Goal: Obtain resource: Download file/media

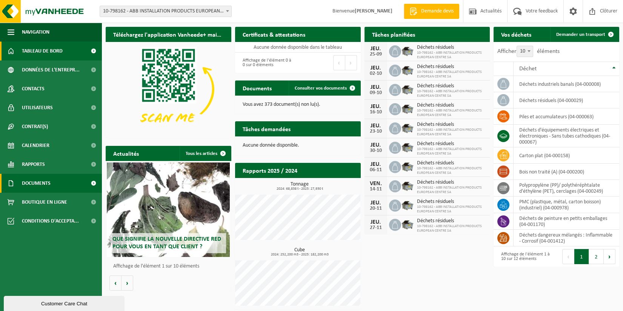
click at [58, 187] on link "Documents" at bounding box center [51, 183] width 102 height 19
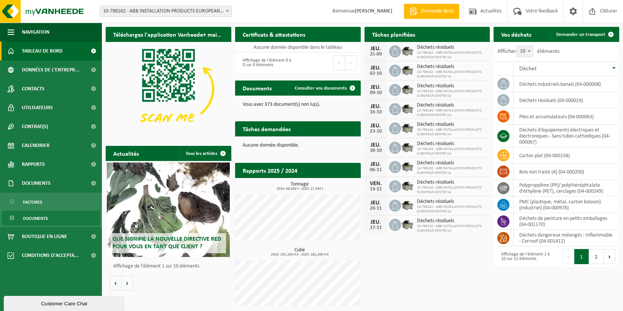
click at [53, 218] on link "Documents" at bounding box center [51, 218] width 98 height 14
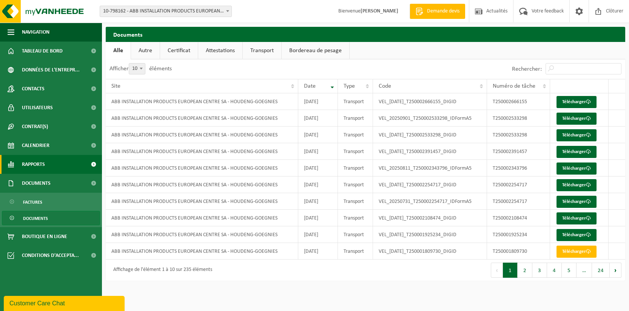
click at [43, 163] on span "Rapports" at bounding box center [33, 164] width 23 height 19
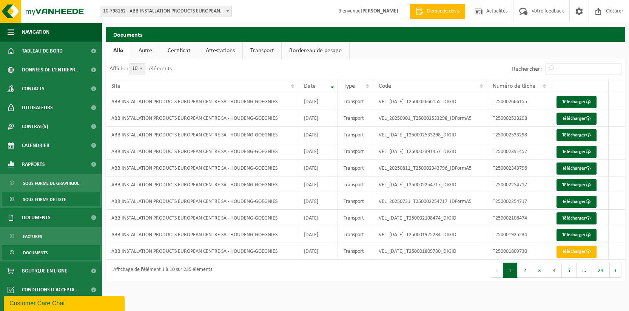
click at [44, 199] on span "Sous forme de liste" at bounding box center [44, 199] width 43 height 14
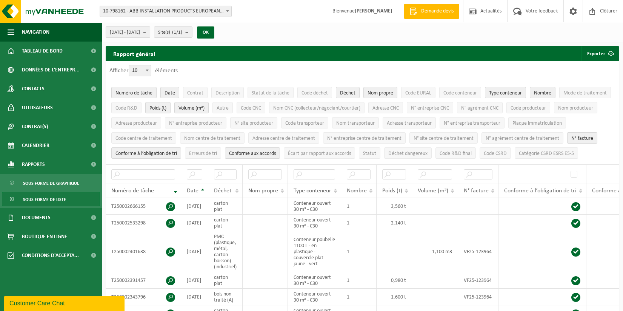
click at [150, 33] on b "submit" at bounding box center [146, 32] width 7 height 11
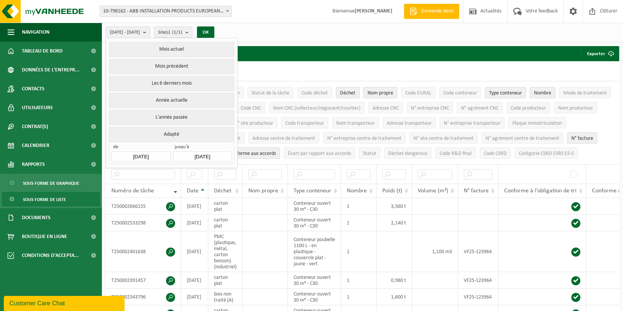
click at [166, 155] on input "2025-04-01" at bounding box center [140, 156] width 59 height 10
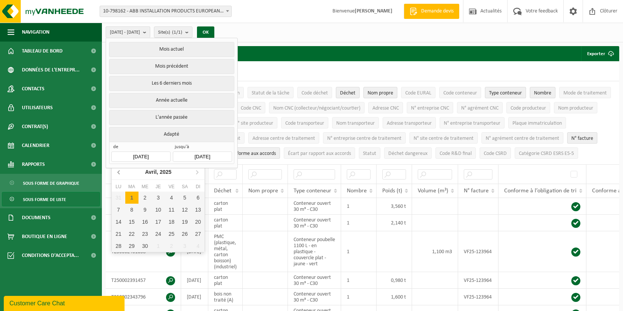
click at [119, 173] on icon at bounding box center [119, 172] width 12 height 12
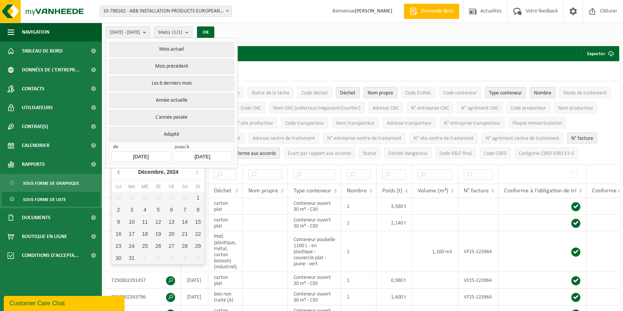
click at [119, 173] on icon at bounding box center [119, 172] width 12 height 12
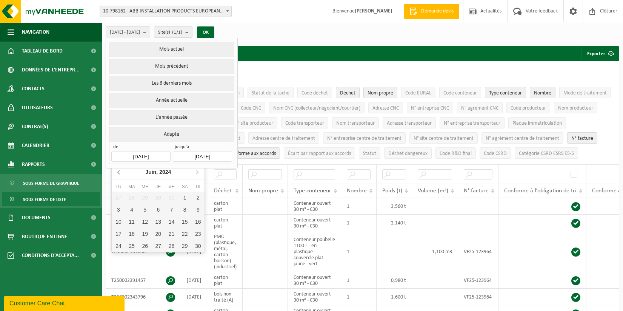
click at [119, 173] on icon at bounding box center [119, 172] width 12 height 12
click at [121, 197] on div "1" at bounding box center [118, 197] width 13 height 12
type input "2024-04-01"
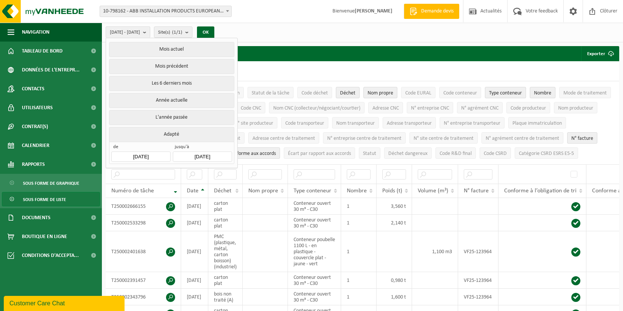
click at [201, 151] on input "2025-09-19" at bounding box center [202, 156] width 59 height 10
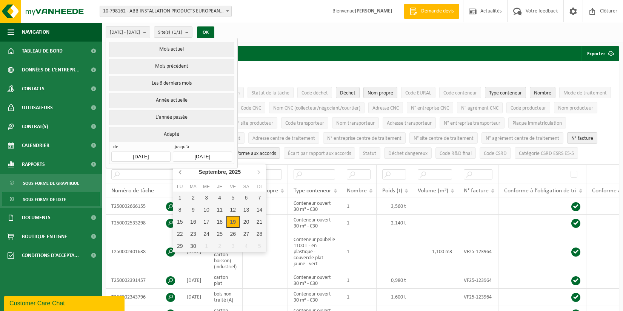
click at [179, 171] on icon at bounding box center [181, 172] width 12 height 12
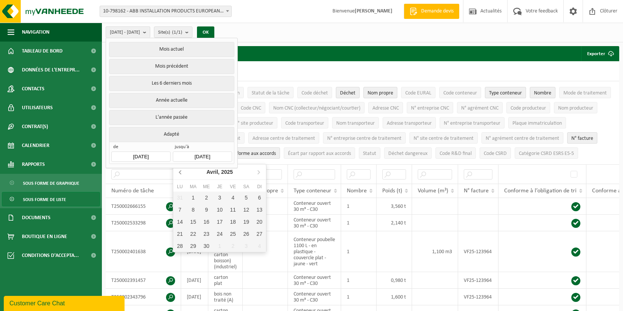
click at [179, 171] on icon at bounding box center [181, 172] width 12 height 12
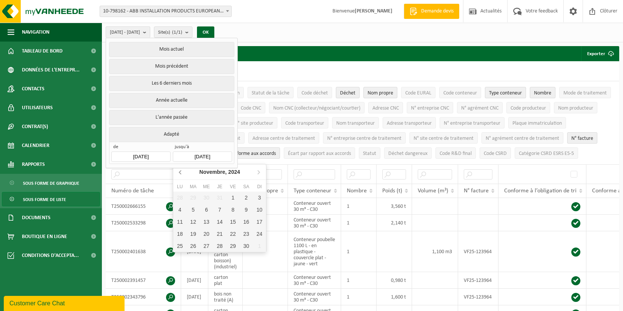
click at [179, 171] on icon at bounding box center [181, 172] width 12 height 12
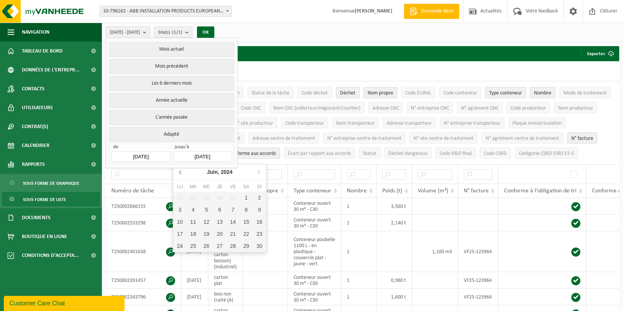
click at [179, 171] on icon at bounding box center [181, 172] width 12 height 12
click at [197, 247] on div "30" at bounding box center [192, 246] width 13 height 12
type input "2024-04-30"
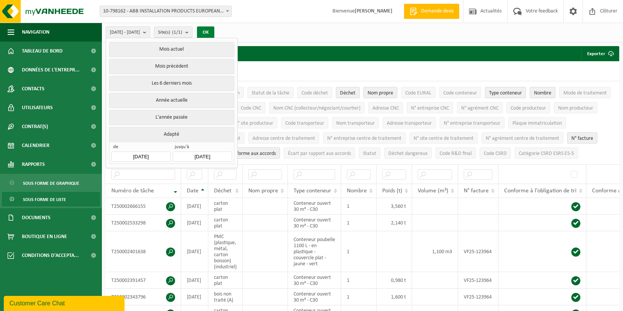
click at [214, 33] on button "OK" at bounding box center [205, 32] width 17 height 12
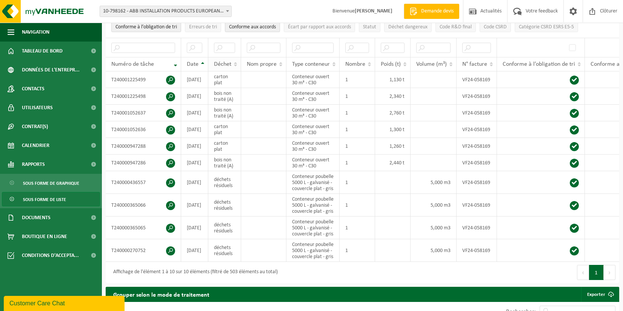
scroll to position [113, 0]
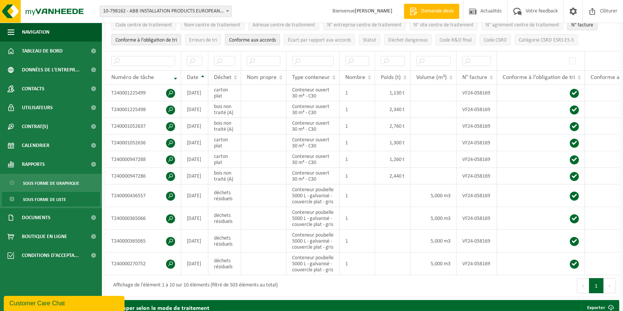
click at [223, 74] on span "Déchet" at bounding box center [222, 77] width 17 height 6
click at [170, 140] on span at bounding box center [170, 143] width 9 height 9
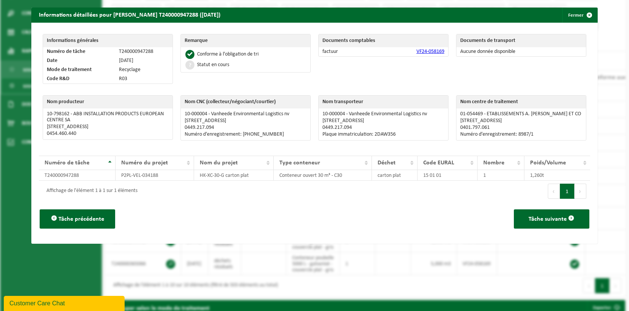
click at [419, 52] on link "VF24-058169" at bounding box center [430, 52] width 28 height 6
click at [583, 16] on span "button" at bounding box center [589, 15] width 15 height 15
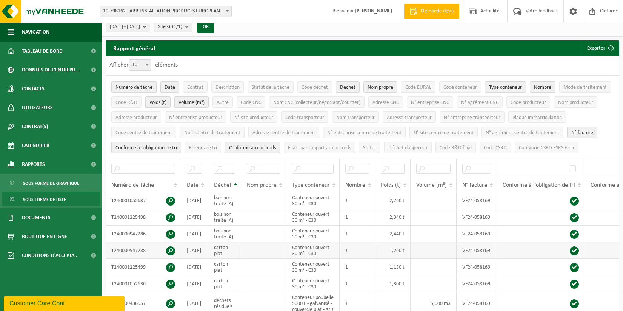
scroll to position [0, 0]
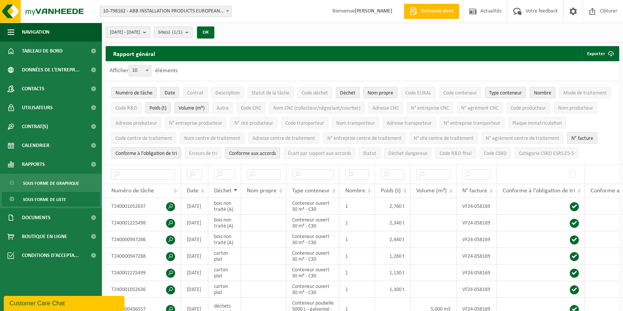
click at [150, 31] on b "submit" at bounding box center [146, 32] width 7 height 11
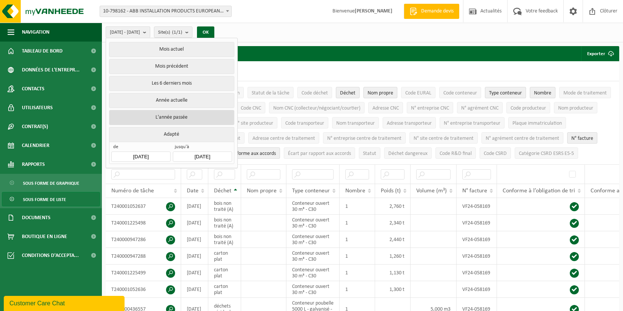
click at [155, 116] on button "L'année passée" at bounding box center [171, 117] width 125 height 15
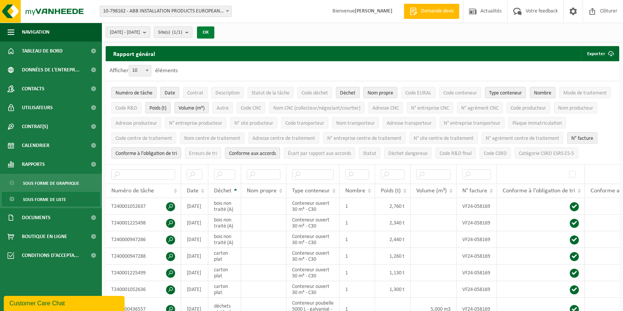
click at [214, 31] on button "OK" at bounding box center [205, 32] width 17 height 12
click at [150, 32] on b "submit" at bounding box center [146, 32] width 7 height 11
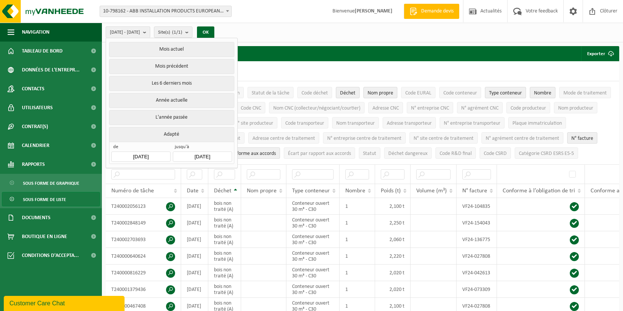
click at [144, 155] on input "2024-01-01" at bounding box center [140, 156] width 59 height 10
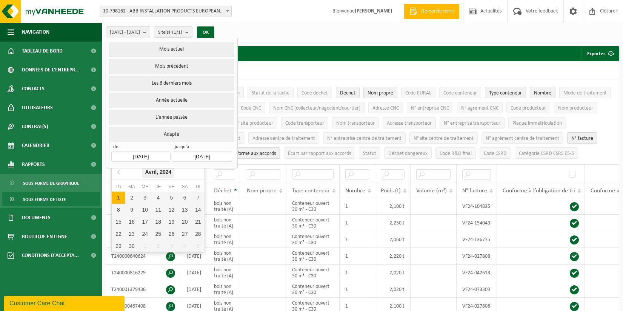
click at [164, 173] on icon "2024" at bounding box center [166, 171] width 12 height 5
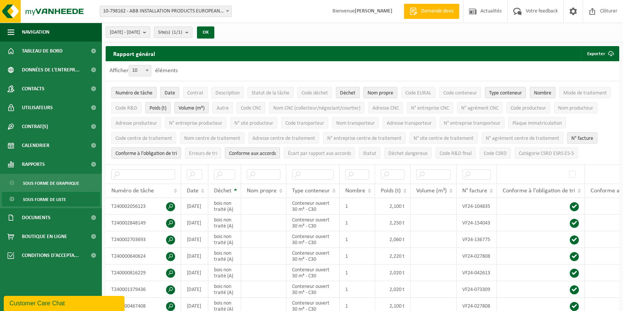
click at [140, 31] on span "2024-01-01 - 2024-12-31" at bounding box center [125, 32] width 30 height 11
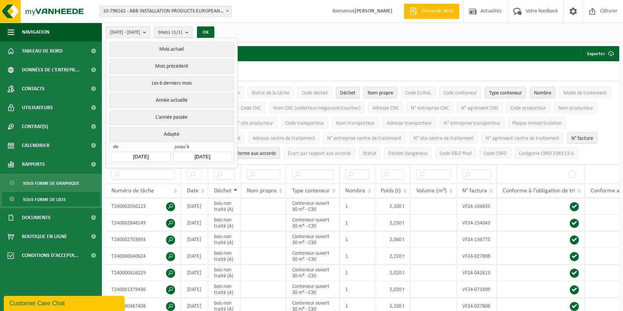
click at [148, 153] on input "2024-01-01" at bounding box center [140, 156] width 59 height 10
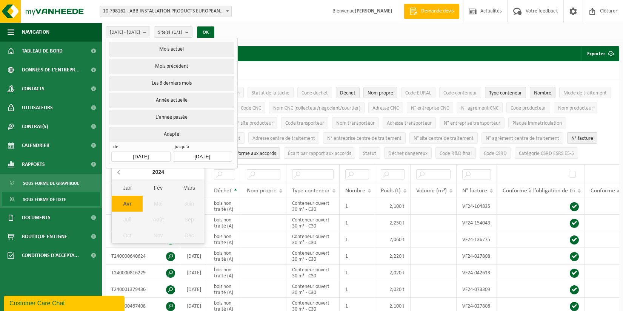
click at [120, 172] on icon at bounding box center [119, 172] width 12 height 12
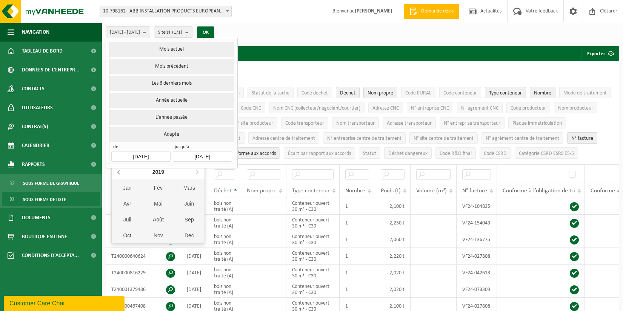
click at [120, 172] on icon at bounding box center [119, 172] width 12 height 12
click at [160, 186] on div "Fév" at bounding box center [158, 188] width 31 height 16
click at [171, 171] on icon "2016" at bounding box center [169, 171] width 12 height 5
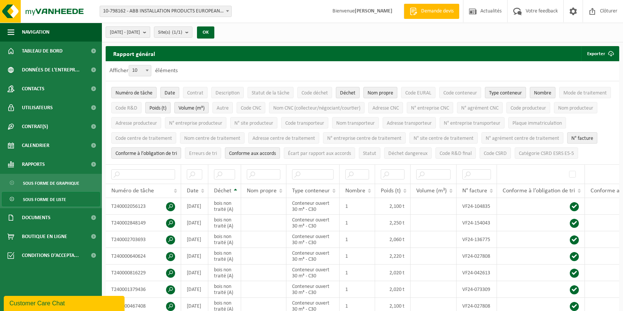
click at [140, 30] on span "2024-01-01 - 2024-12-31" at bounding box center [125, 32] width 30 height 11
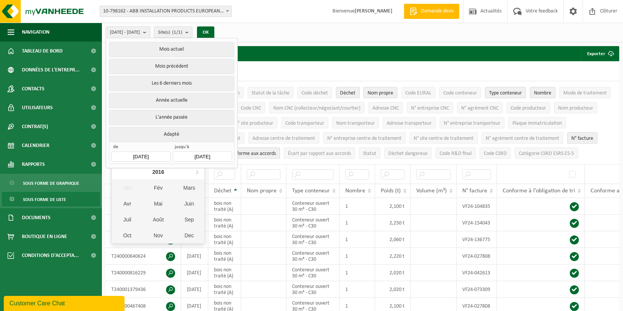
click at [156, 154] on input "2024-01-01" at bounding box center [140, 156] width 59 height 10
click at [157, 185] on div "Fév" at bounding box center [158, 188] width 31 height 16
click at [120, 197] on div "1" at bounding box center [118, 197] width 13 height 12
type input "2016-02-01"
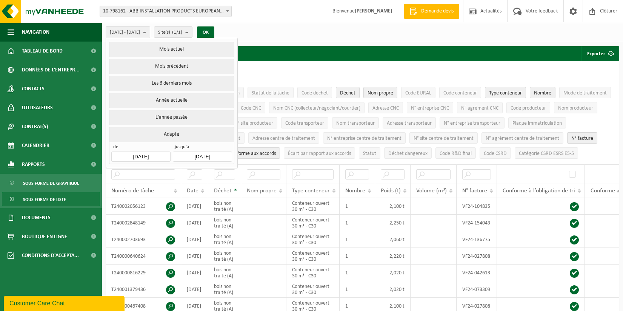
click at [209, 154] on input "2024-04-30" at bounding box center [202, 156] width 59 height 10
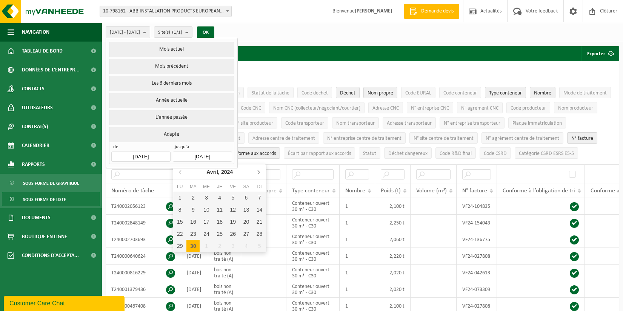
click at [259, 171] on icon at bounding box center [259, 172] width 2 height 4
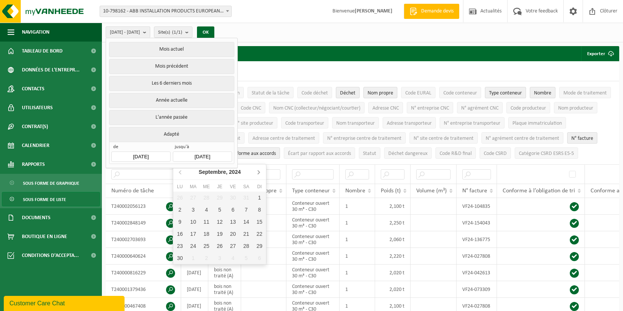
click at [259, 171] on icon at bounding box center [259, 172] width 2 height 4
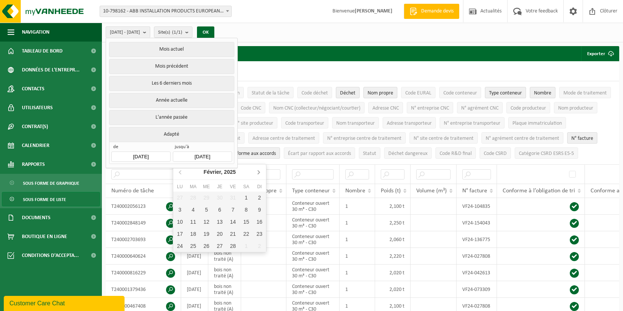
click at [259, 171] on icon at bounding box center [259, 172] width 2 height 4
click at [176, 257] on div "30" at bounding box center [179, 258] width 13 height 12
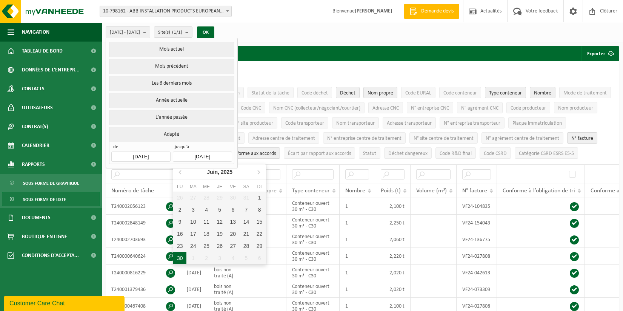
type input "2025-06-30"
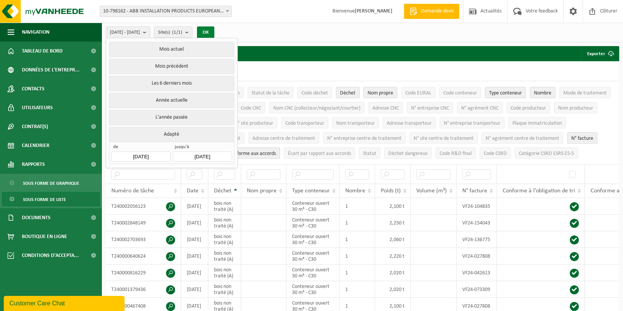
click at [214, 31] on button "OK" at bounding box center [205, 32] width 17 height 12
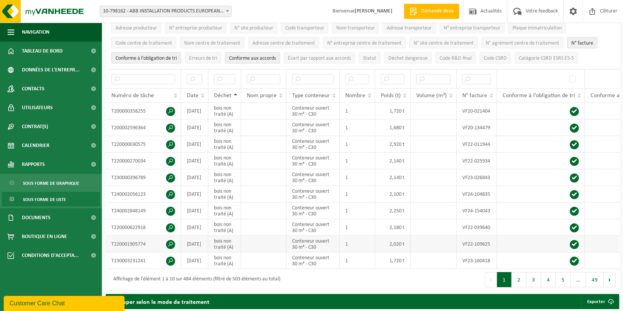
scroll to position [113, 0]
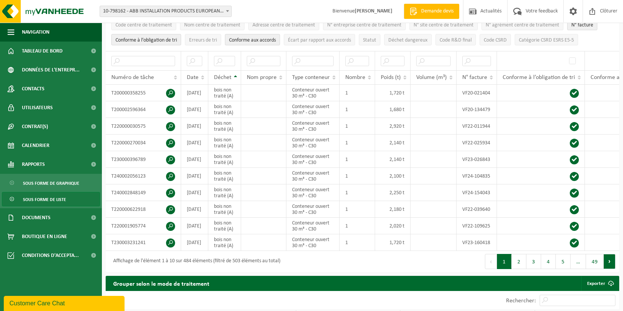
click at [609, 264] on button "Suivant" at bounding box center [610, 261] width 12 height 15
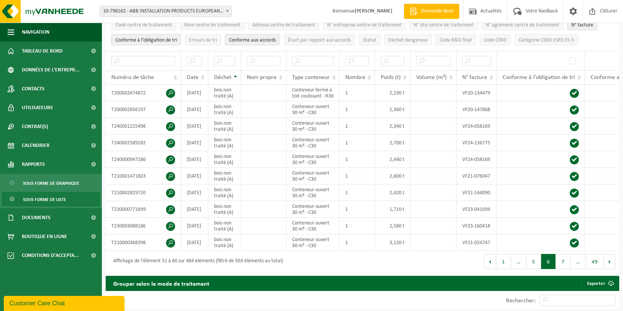
click at [609, 264] on button "Suivant" at bounding box center [610, 261] width 12 height 15
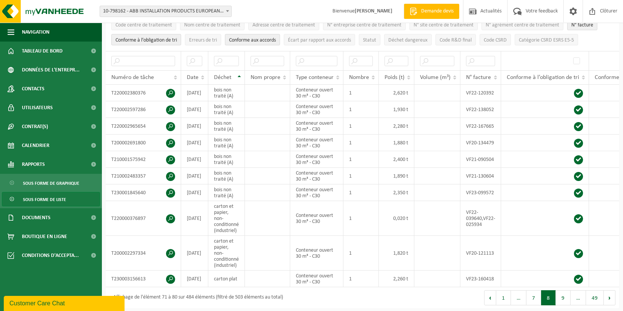
click at [609, 264] on td at bounding box center [624, 253] width 70 height 35
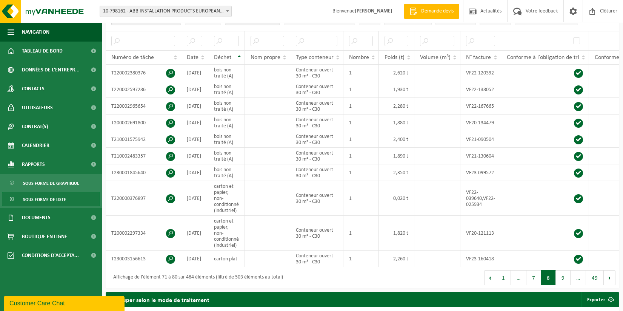
scroll to position [151, 0]
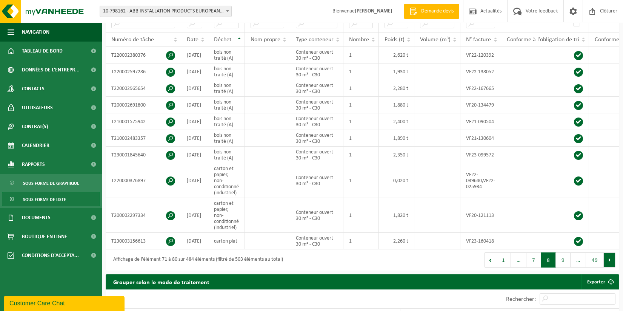
click at [609, 263] on button "Suivant" at bounding box center [610, 259] width 12 height 15
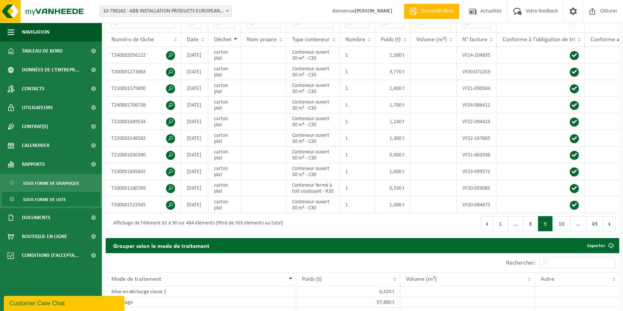
click at [610, 231] on button "Suivant" at bounding box center [610, 223] width 12 height 15
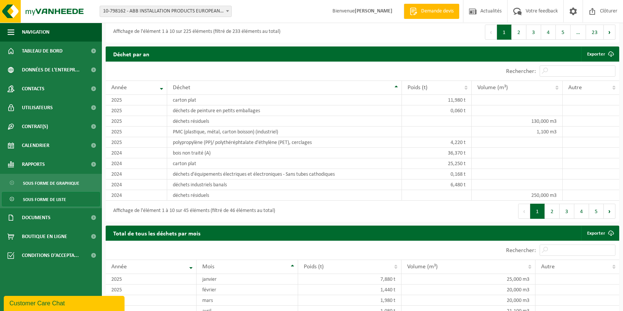
scroll to position [621, 0]
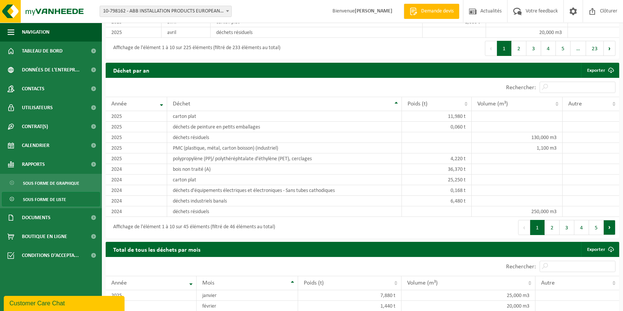
click at [613, 235] on button "Suivant" at bounding box center [610, 227] width 12 height 15
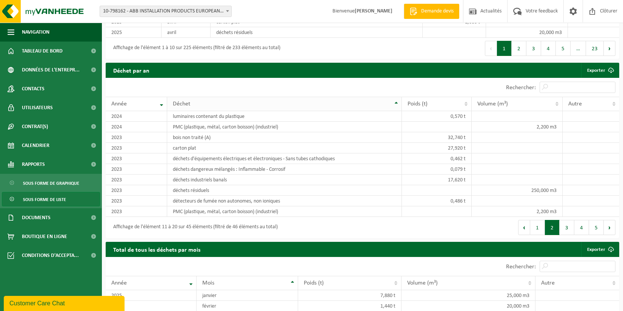
click at [188, 107] on span "Déchet" at bounding box center [181, 104] width 17 height 6
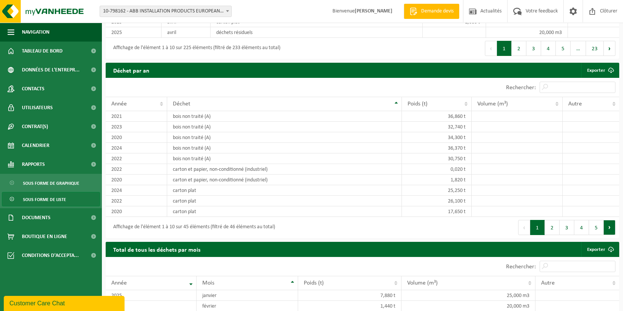
click at [609, 232] on button "Suivant" at bounding box center [610, 227] width 12 height 15
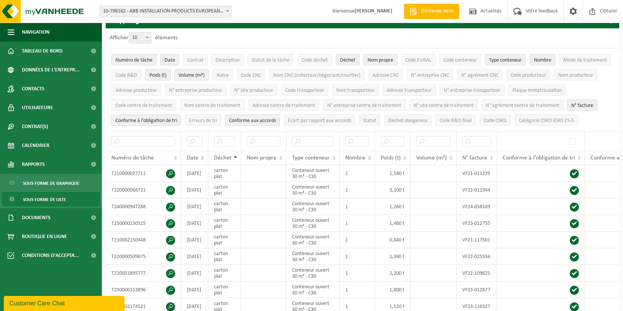
scroll to position [0, 0]
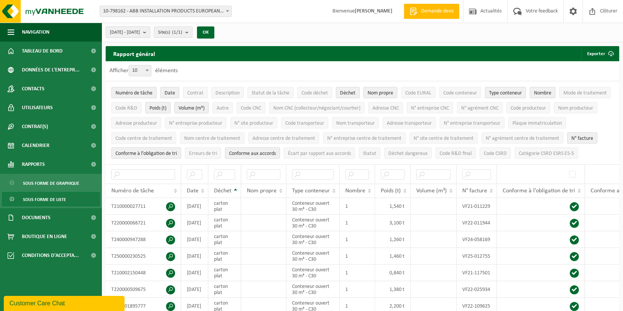
click at [140, 32] on span "2016-02-01 - 2025-06-30" at bounding box center [125, 32] width 30 height 11
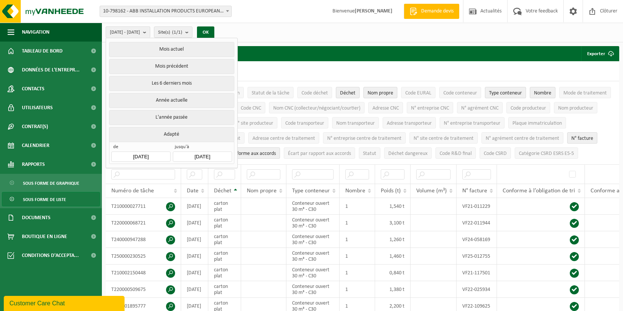
click at [147, 155] on input "2016-02-01" at bounding box center [140, 156] width 59 height 10
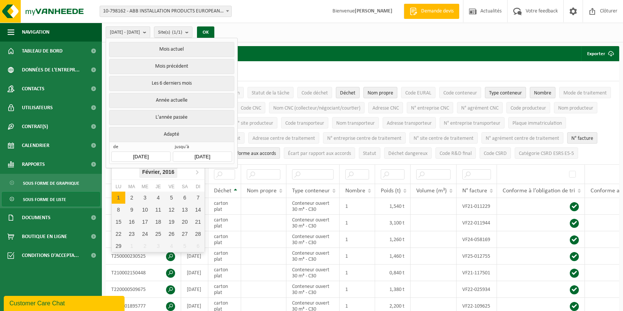
click at [167, 172] on icon "2016" at bounding box center [169, 171] width 12 height 5
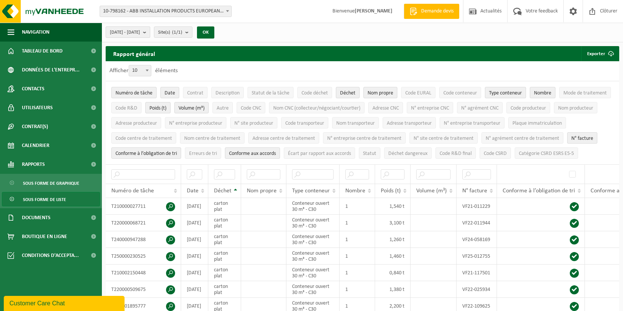
click at [132, 30] on span "2016-02-01 - 2025-06-30" at bounding box center [125, 32] width 30 height 11
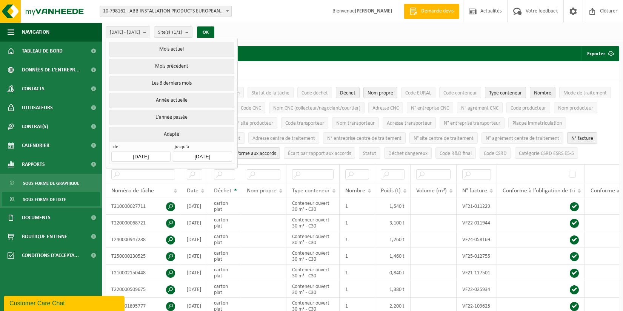
click at [150, 155] on input "2016-02-01" at bounding box center [140, 156] width 59 height 10
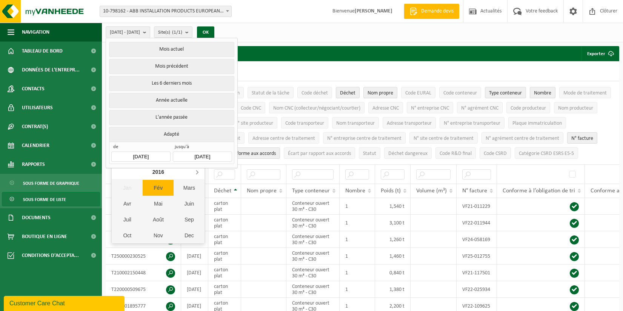
click at [197, 174] on icon at bounding box center [197, 172] width 2 height 4
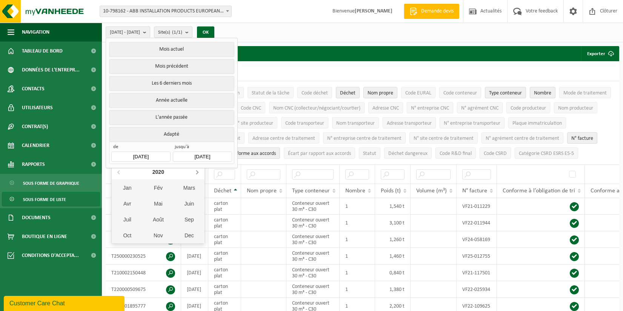
click at [197, 174] on icon at bounding box center [197, 172] width 2 height 4
click at [127, 187] on div "Jan" at bounding box center [127, 188] width 31 height 16
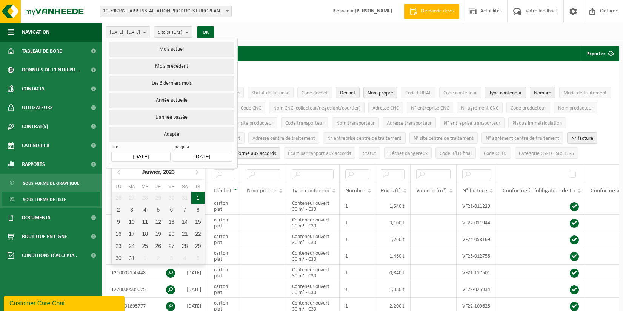
click at [198, 197] on div "1" at bounding box center [197, 197] width 13 height 12
type input "2023-01-01"
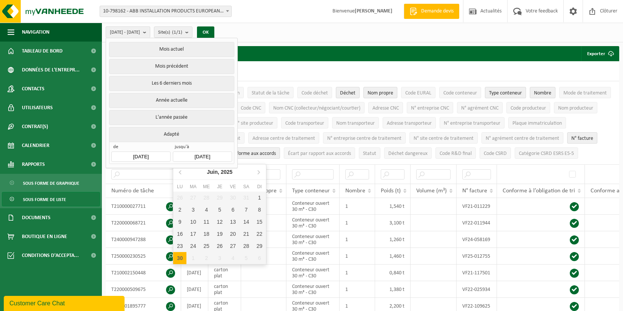
click at [205, 154] on input "2025-06-30" at bounding box center [202, 156] width 59 height 10
click at [211, 172] on div "Juin, 2025" at bounding box center [220, 172] width 32 height 12
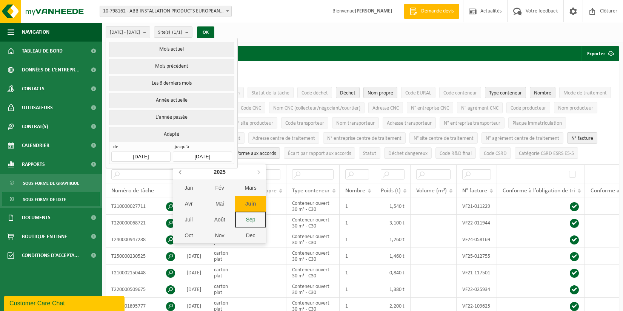
click at [180, 173] on icon at bounding box center [181, 172] width 12 height 12
click at [254, 234] on div "Dec" at bounding box center [250, 235] width 31 height 16
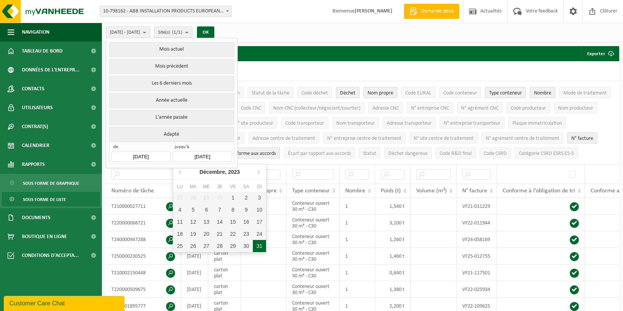
click at [258, 244] on div "31" at bounding box center [259, 246] width 13 height 12
type input "2023-12-31"
type input "2023-01-01"
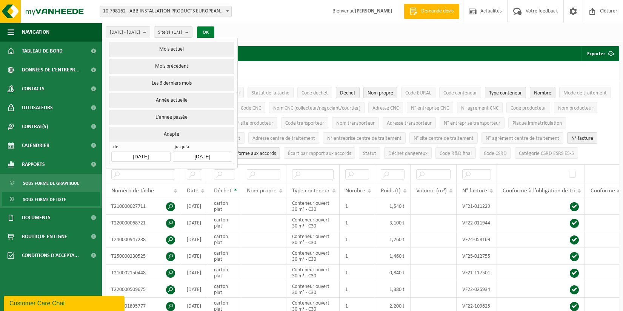
click at [214, 30] on button "OK" at bounding box center [205, 32] width 17 height 12
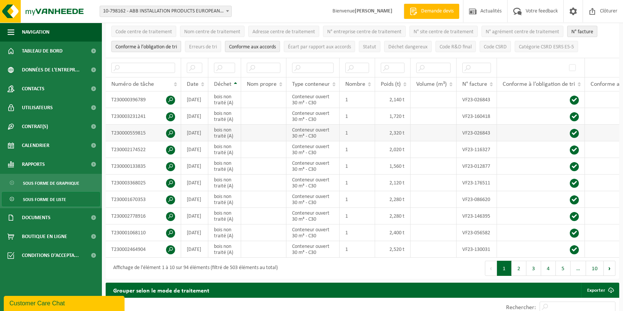
scroll to position [113, 0]
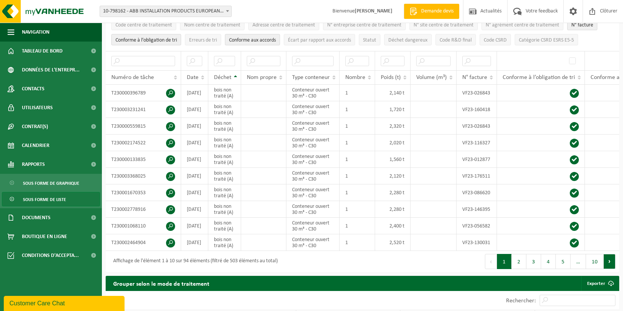
click at [611, 263] on button "Suivant" at bounding box center [610, 261] width 12 height 15
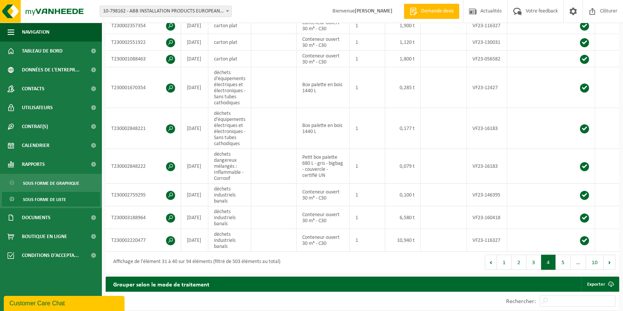
scroll to position [194, 0]
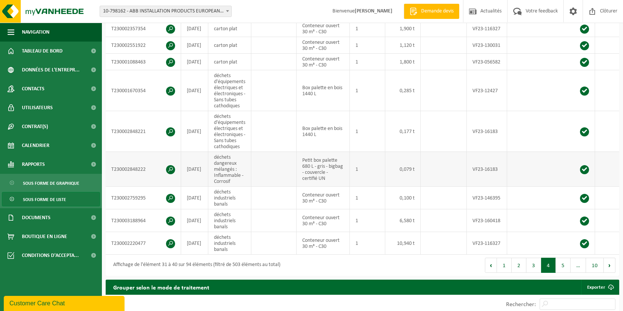
click at [170, 167] on span at bounding box center [170, 169] width 9 height 9
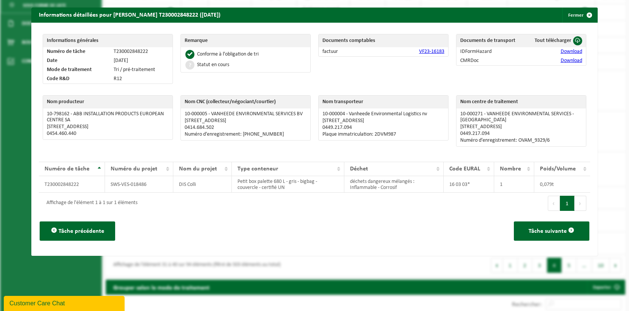
click at [561, 52] on link "Download" at bounding box center [572, 52] width 22 height 6
click at [565, 61] on link "Download" at bounding box center [572, 61] width 22 height 6
click at [419, 51] on link "VF23-16183" at bounding box center [431, 52] width 25 height 6
click at [570, 15] on button "Fermer" at bounding box center [579, 15] width 35 height 15
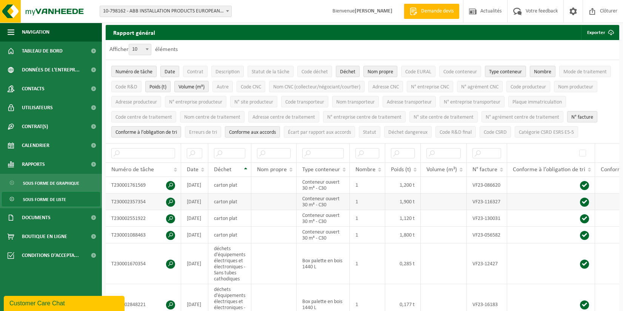
scroll to position [0, 0]
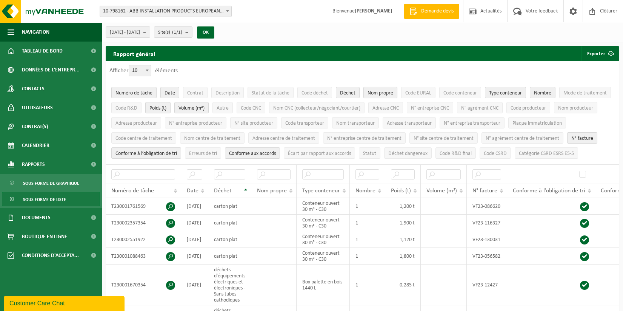
click at [374, 92] on span "Nom propre" at bounding box center [381, 93] width 26 height 6
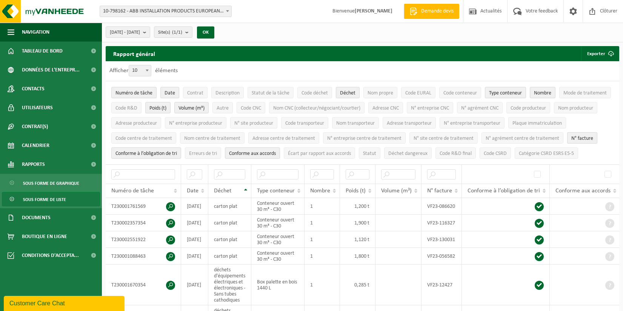
click at [580, 136] on span "N° facture" at bounding box center [583, 139] width 22 height 6
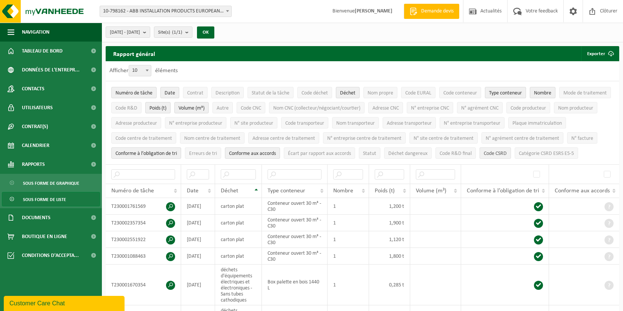
click at [495, 151] on span "Code CSRD" at bounding box center [495, 154] width 23 height 6
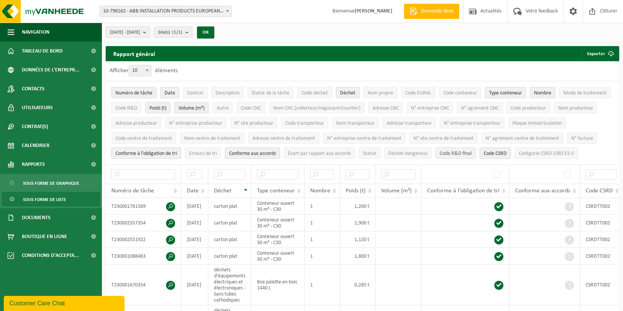
click at [465, 151] on span "Code R&D final" at bounding box center [456, 154] width 32 height 6
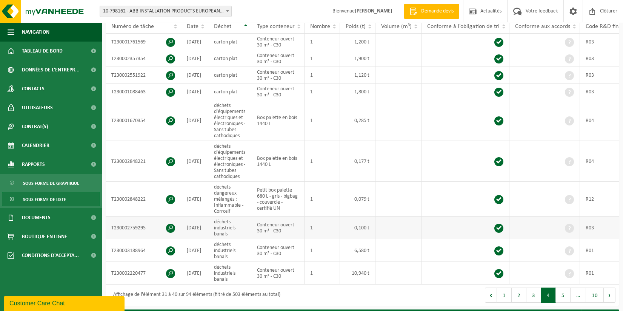
scroll to position [151, 0]
